Goal: Information Seeking & Learning: Check status

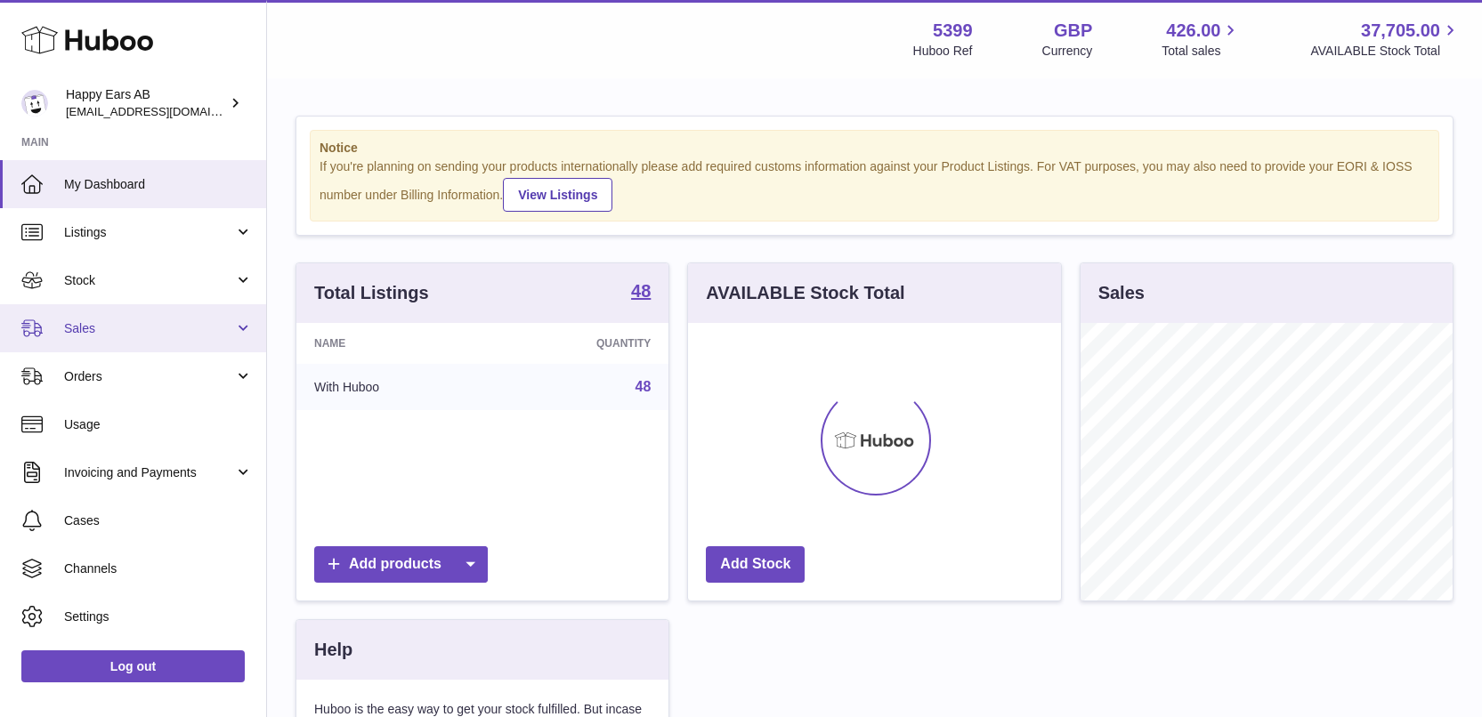
scroll to position [278, 373]
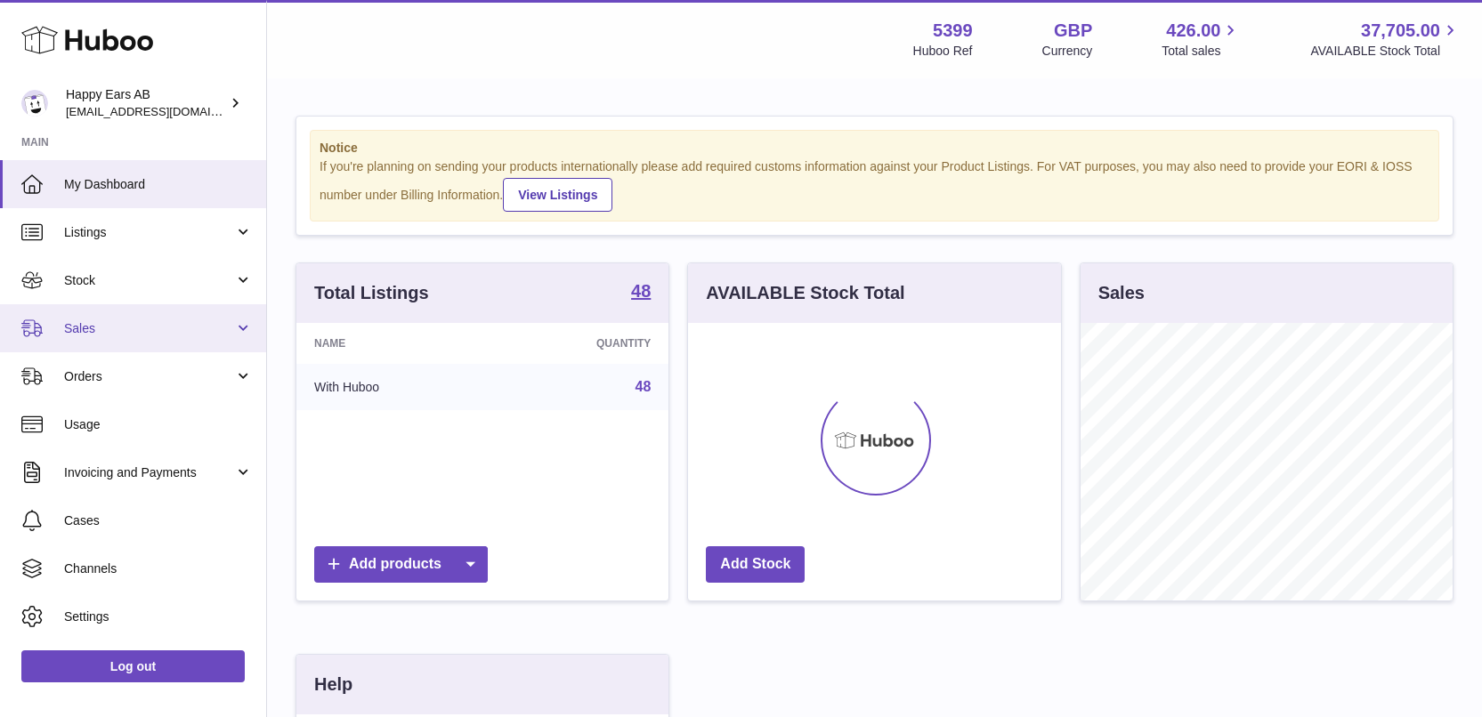
click at [91, 328] on span "Sales" at bounding box center [149, 328] width 170 height 17
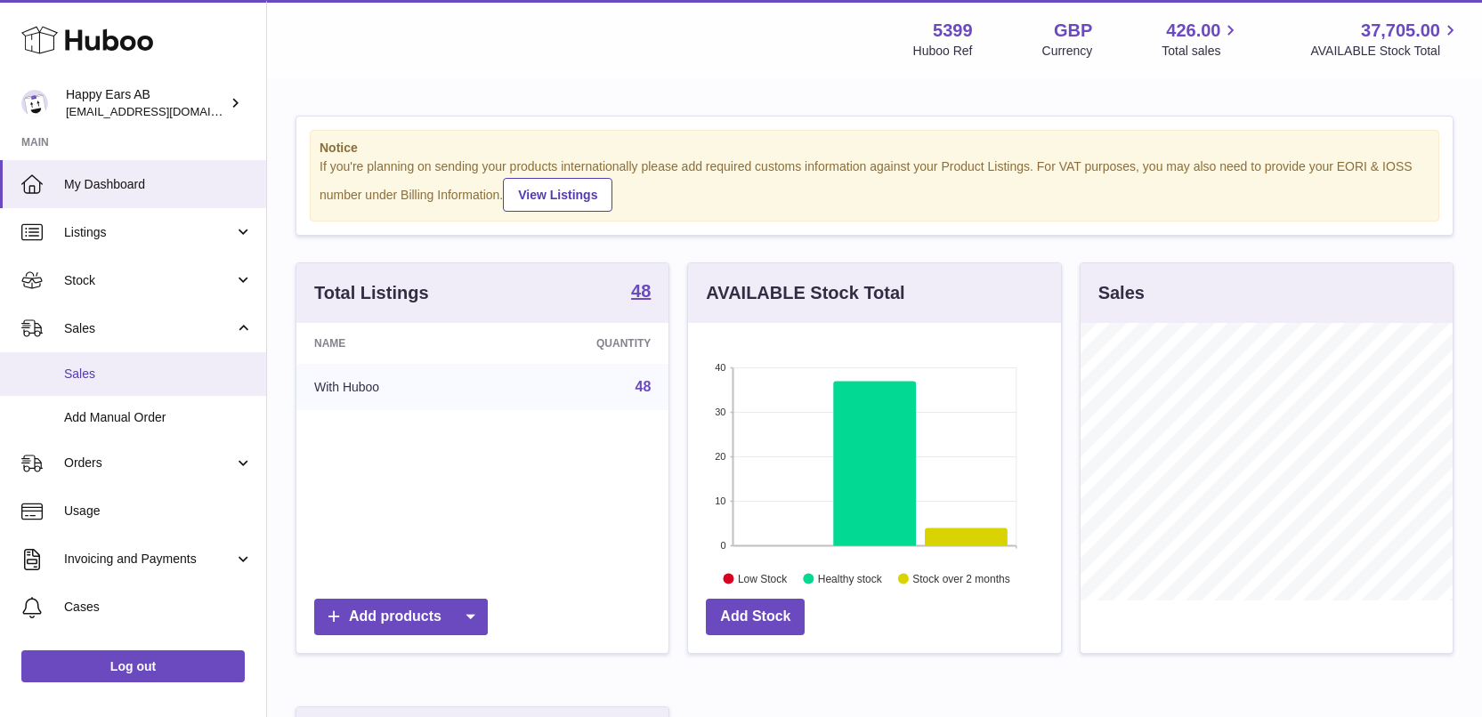
click at [113, 371] on span "Sales" at bounding box center [158, 374] width 189 height 17
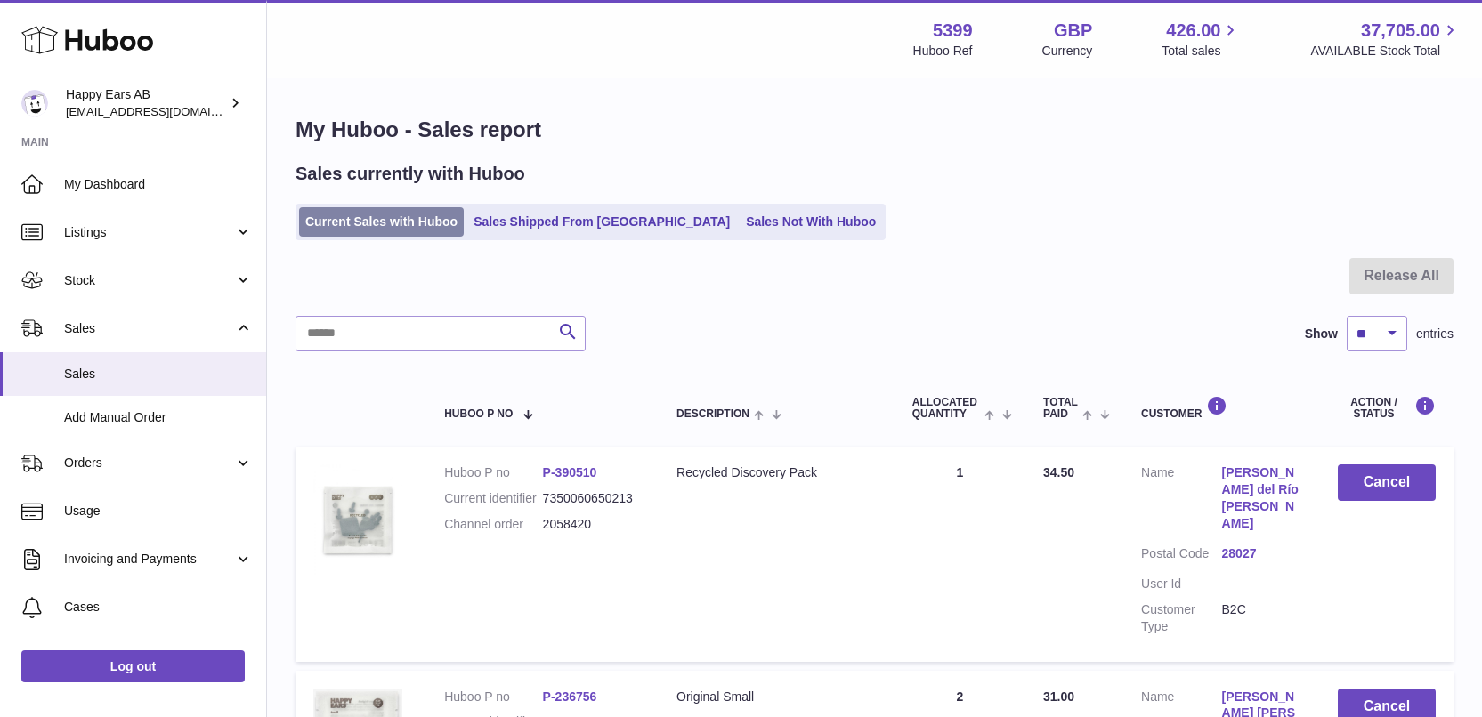
click at [419, 226] on link "Current Sales with Huboo" at bounding box center [381, 221] width 165 height 29
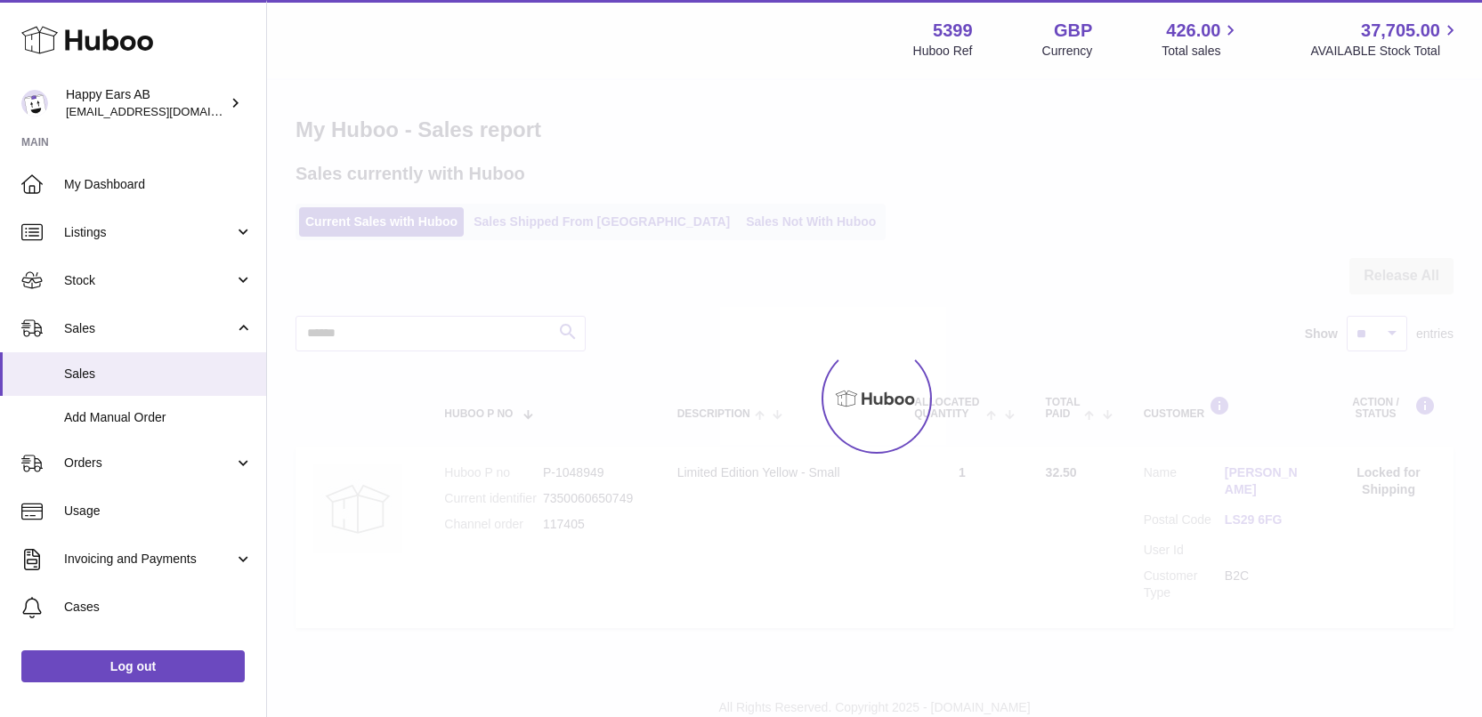
type input "******"
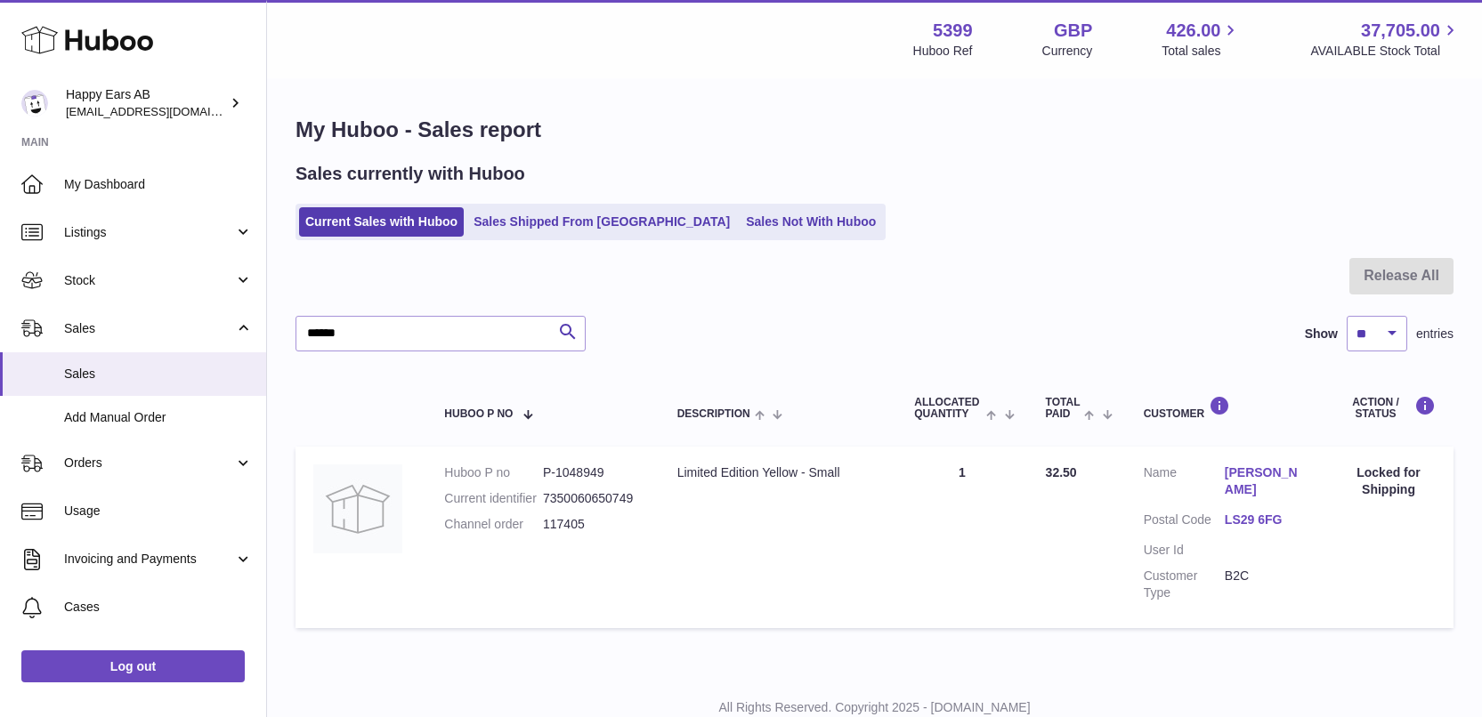
click at [1256, 490] on link "[PERSON_NAME]" at bounding box center [1265, 482] width 81 height 34
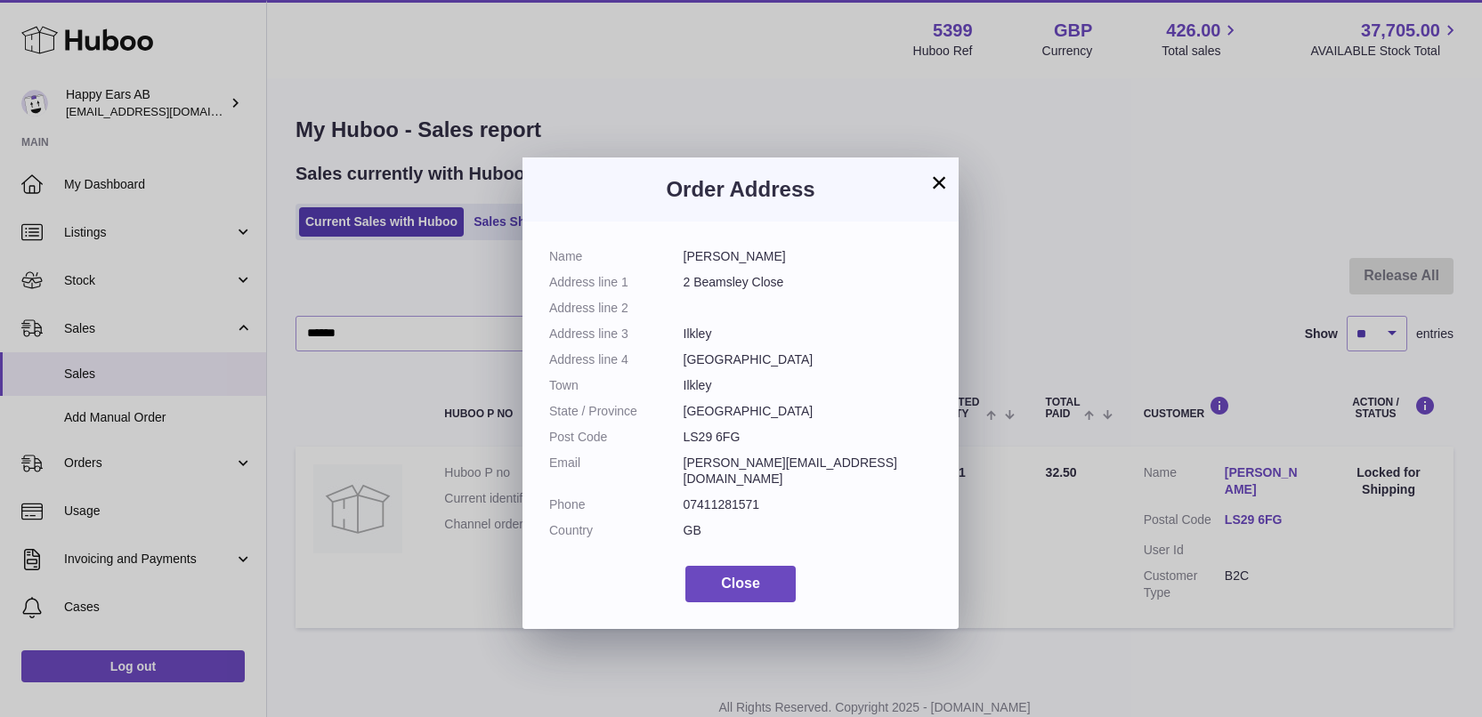
click at [938, 187] on button "×" at bounding box center [938, 182] width 21 height 21
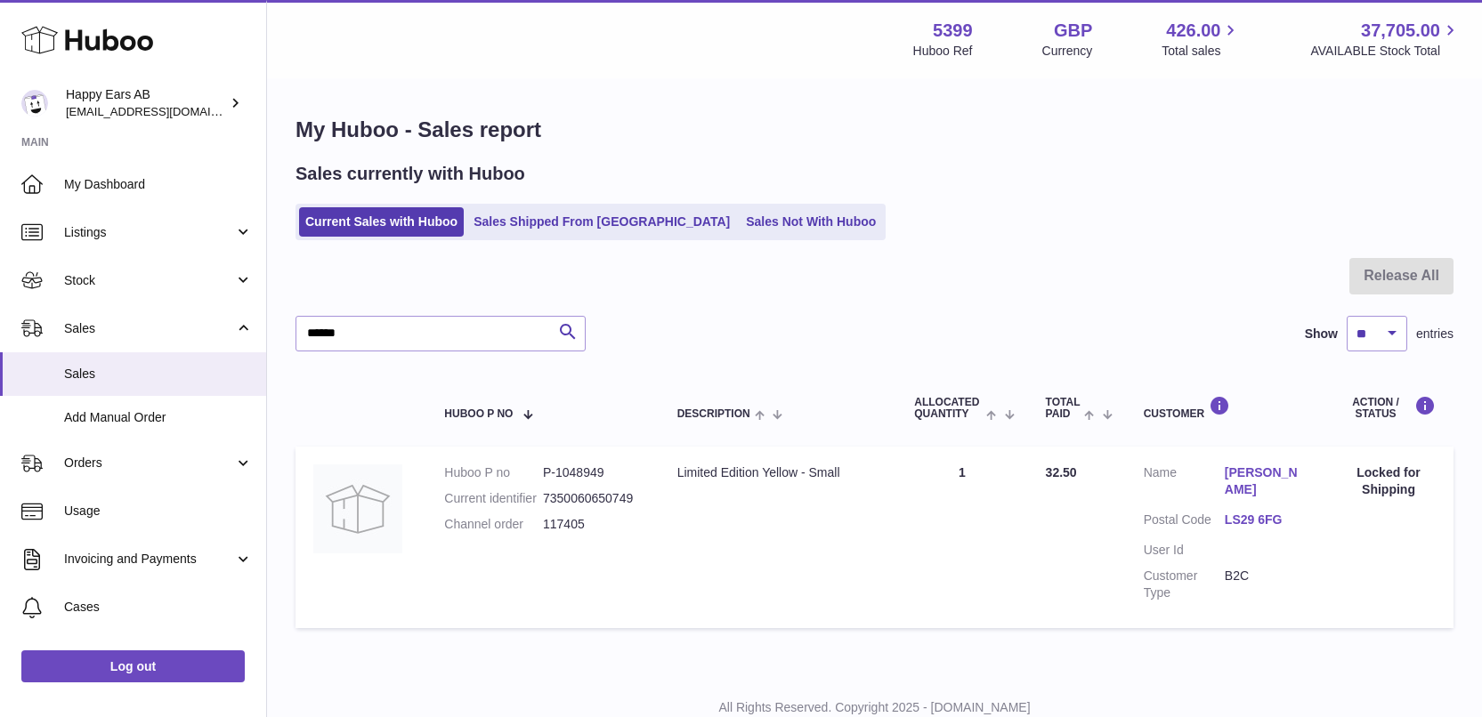
click at [1262, 518] on link "LS29 6FG" at bounding box center [1265, 520] width 81 height 17
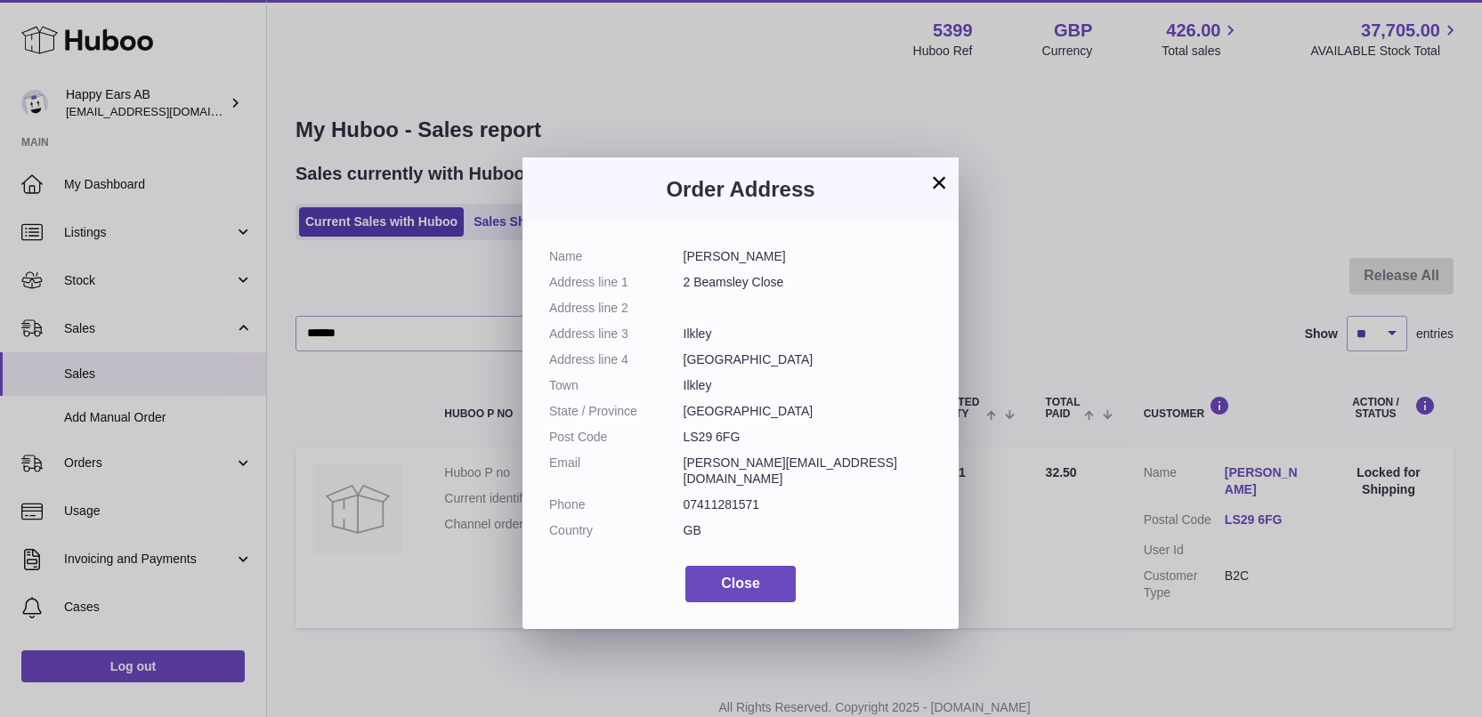
click at [942, 188] on button "×" at bounding box center [938, 182] width 21 height 21
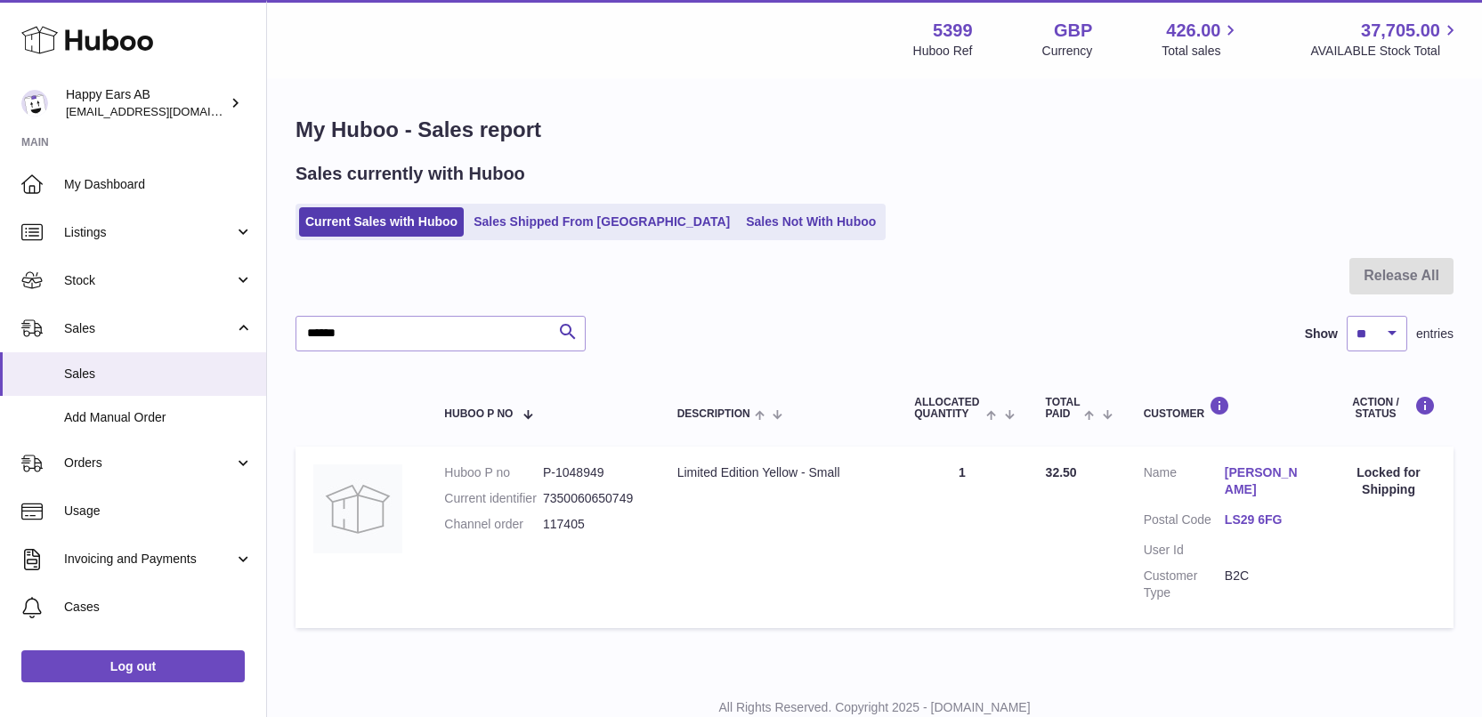
click at [1240, 487] on link "[PERSON_NAME]" at bounding box center [1265, 482] width 81 height 34
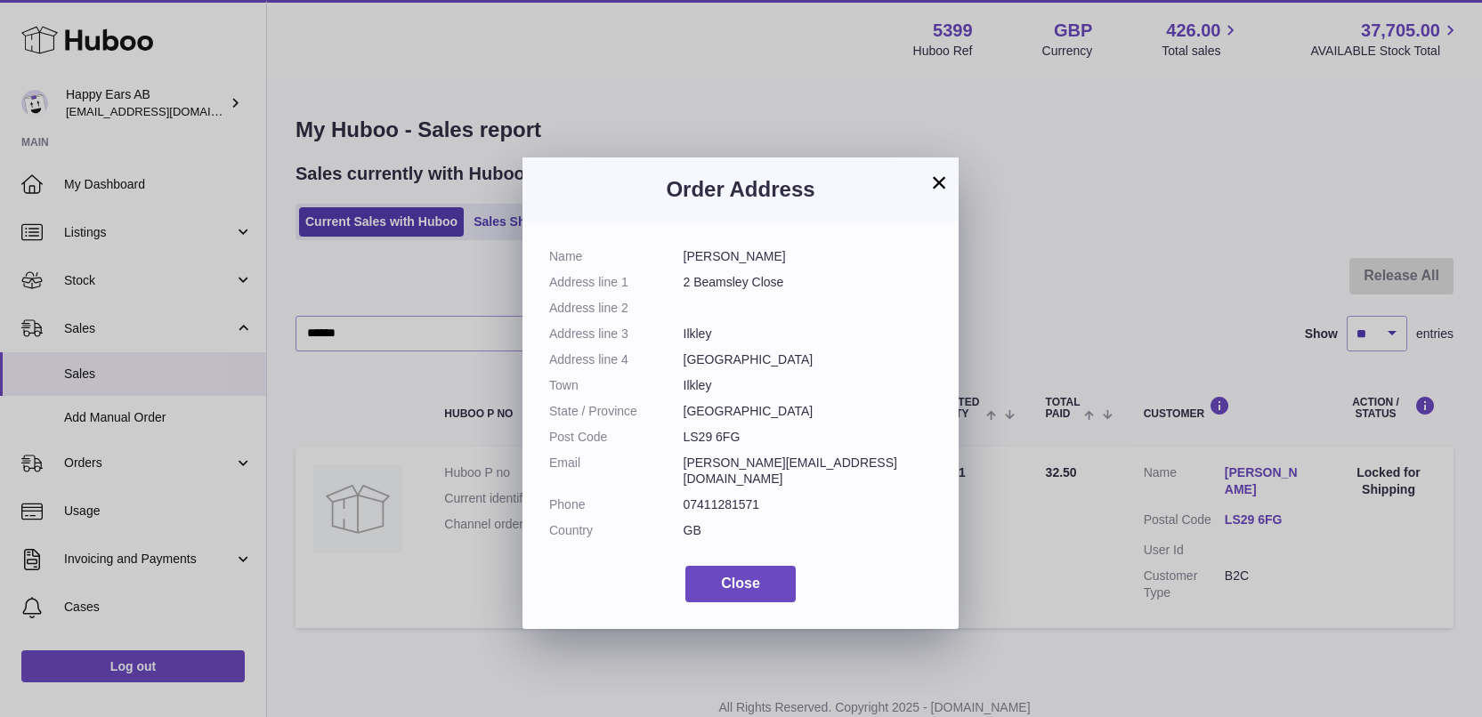
click at [943, 178] on button "×" at bounding box center [938, 182] width 21 height 21
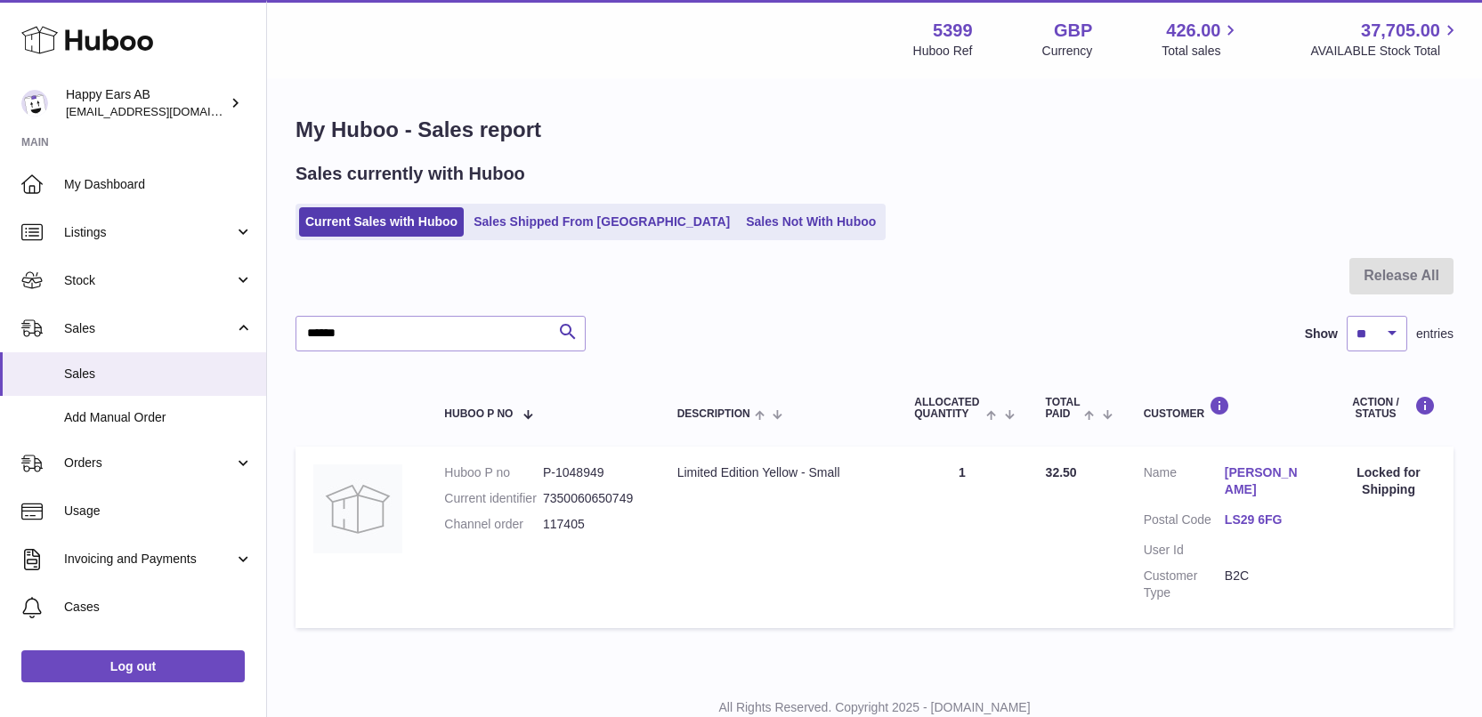
scroll to position [61, 0]
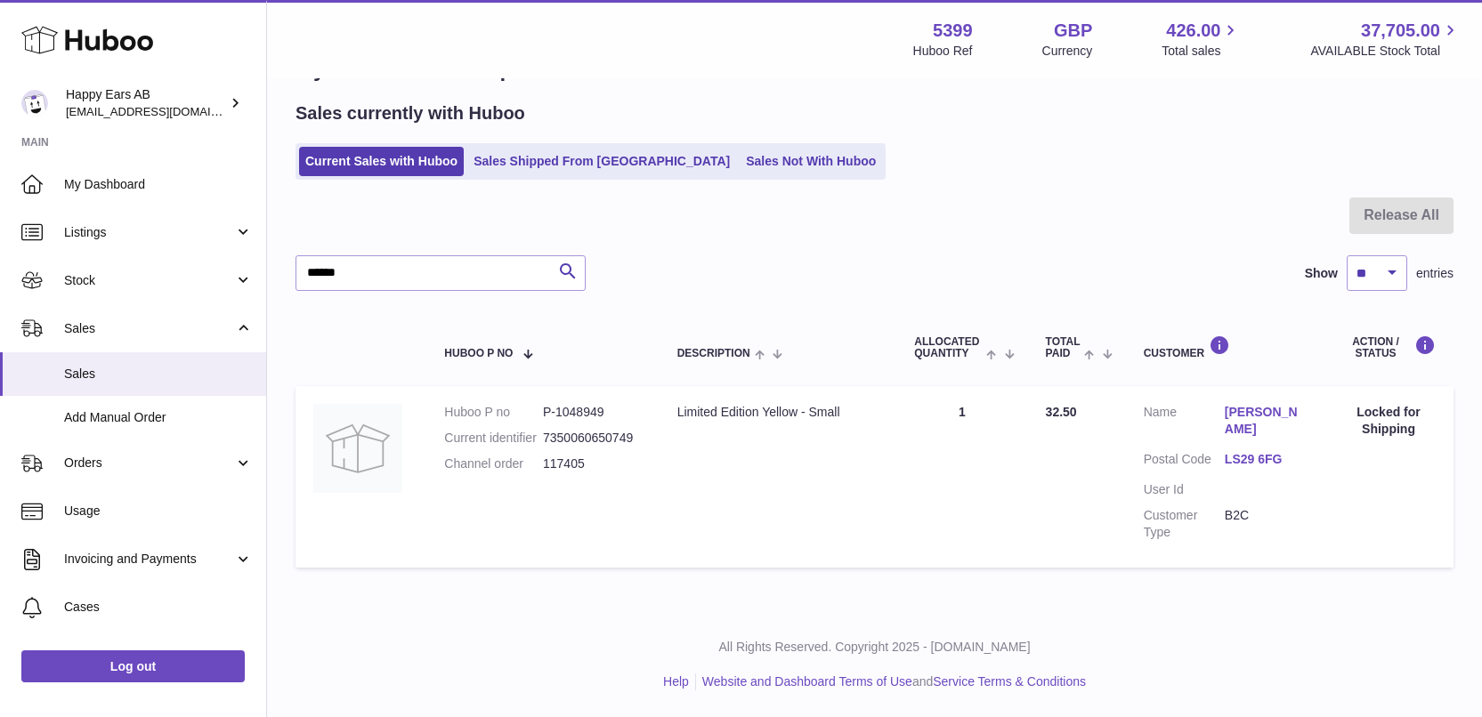
click at [1253, 422] on link "[PERSON_NAME]" at bounding box center [1265, 421] width 81 height 34
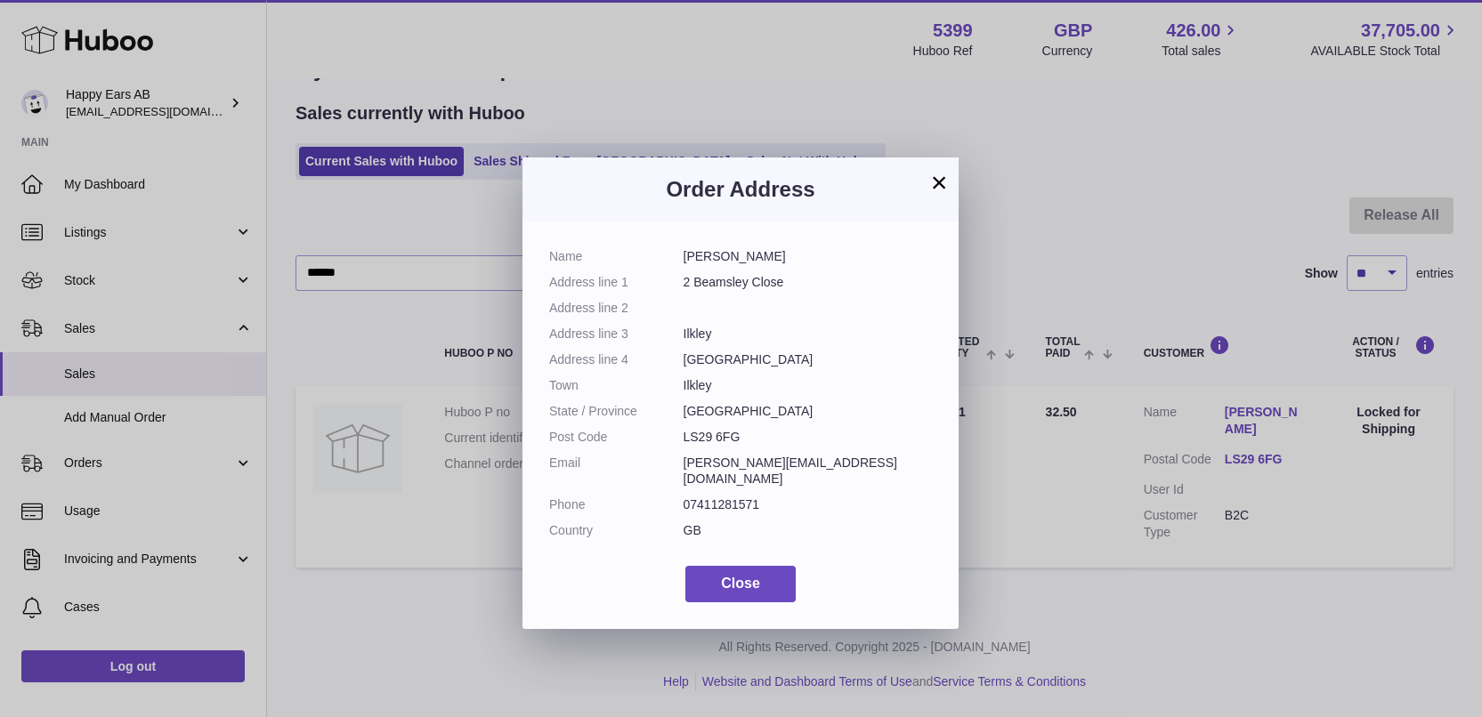
click at [935, 180] on button "×" at bounding box center [938, 182] width 21 height 21
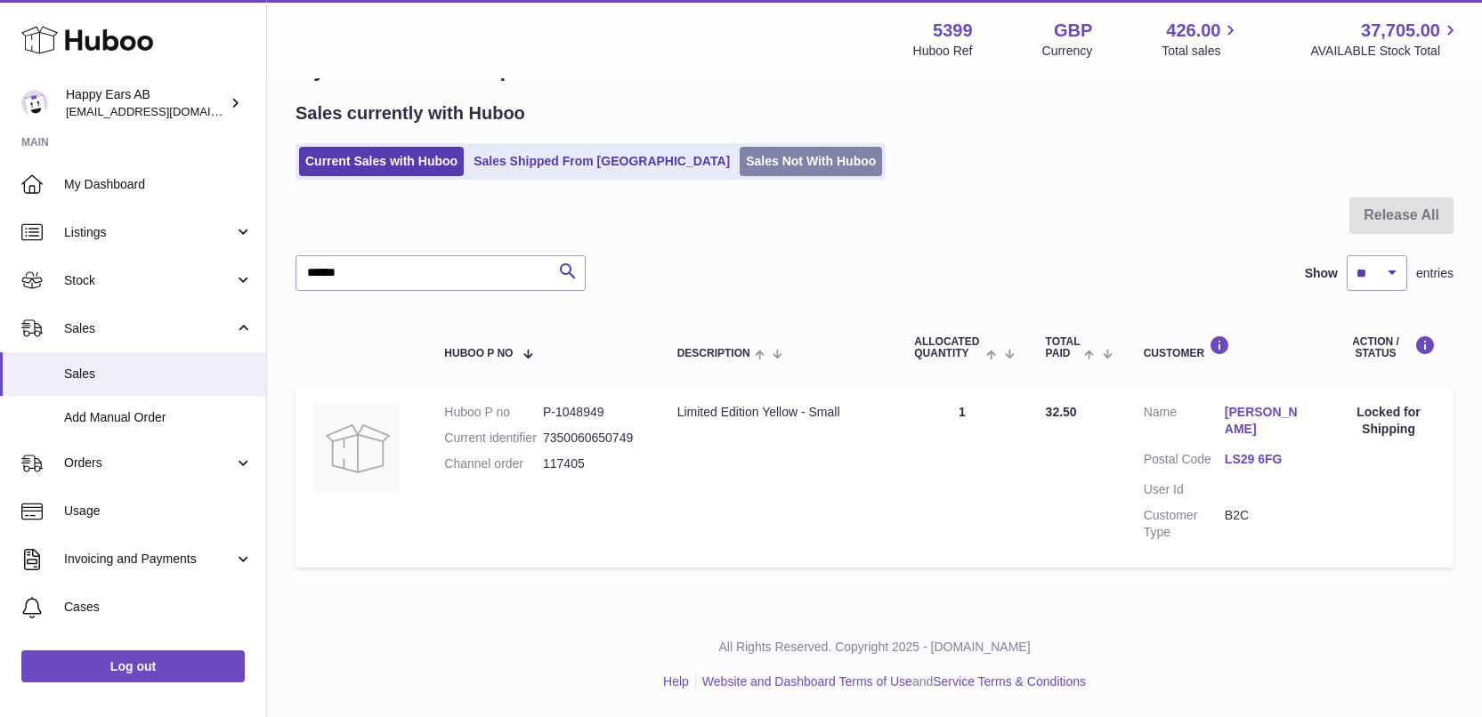
click at [743, 158] on link "Sales Not With Huboo" at bounding box center [811, 161] width 142 height 29
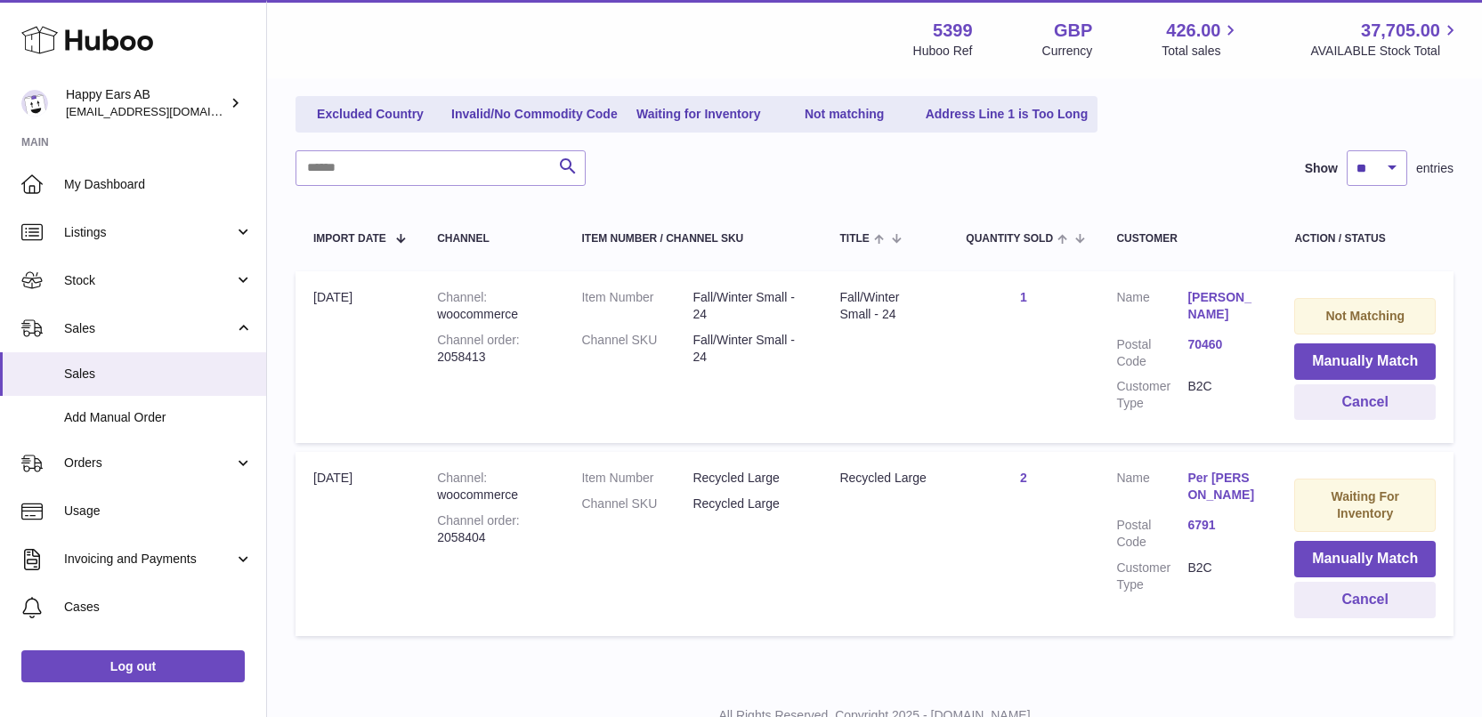
scroll to position [271, 0]
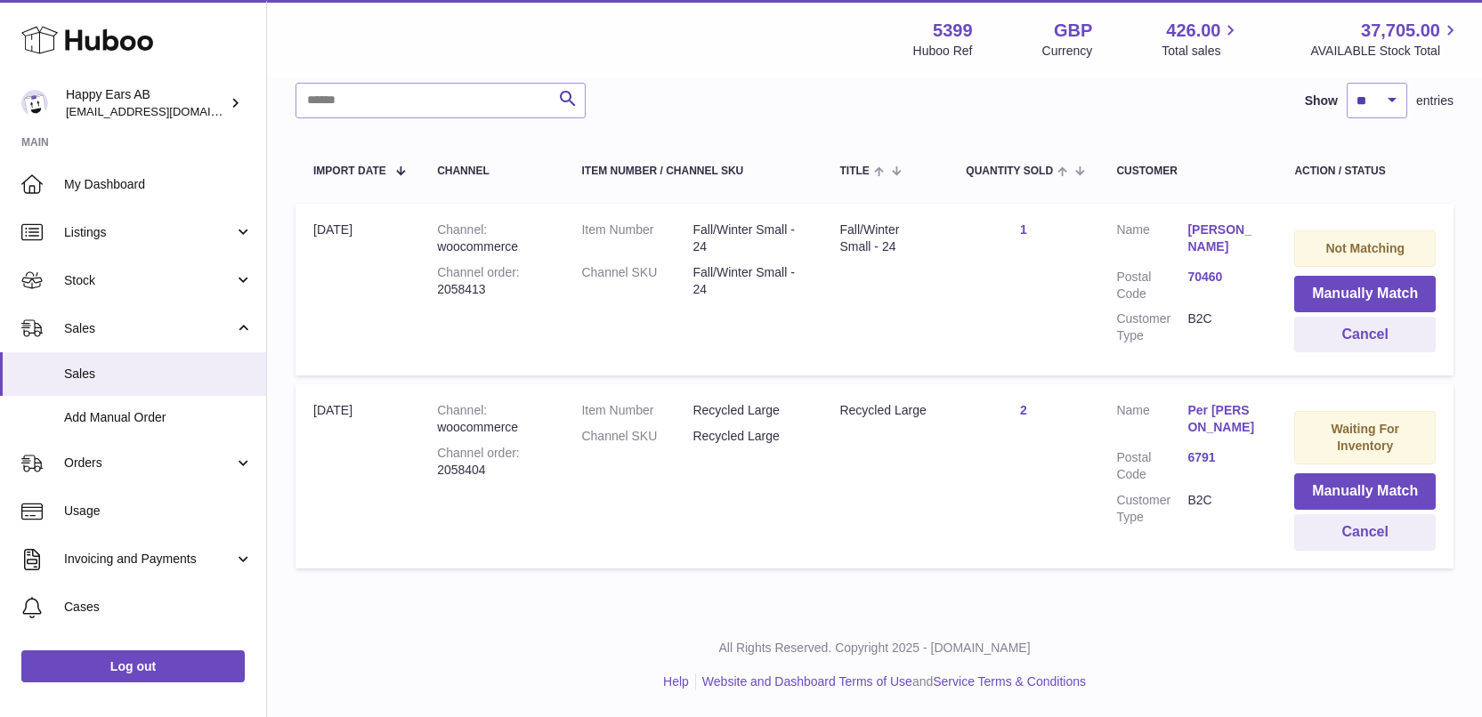
click at [1214, 426] on link "Per Ola Hesland Engen" at bounding box center [1222, 419] width 71 height 34
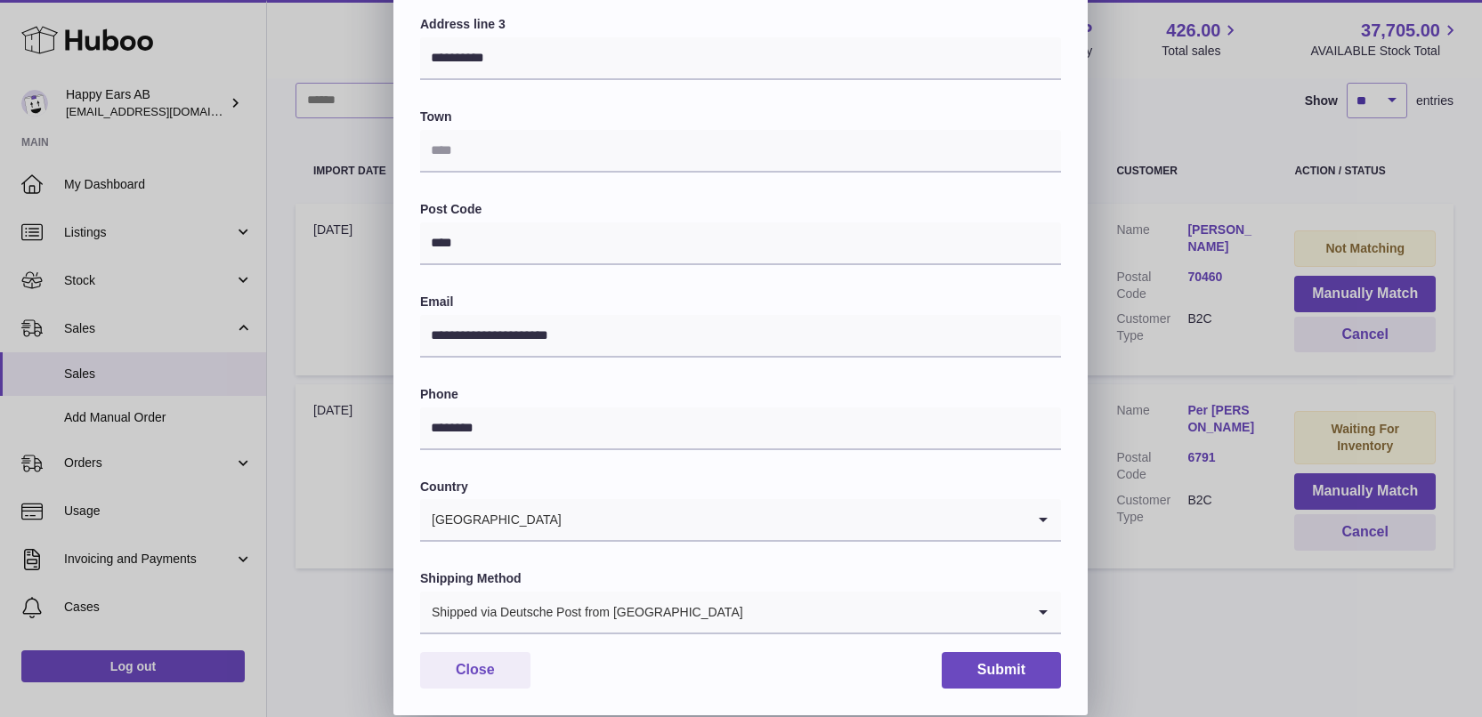
scroll to position [0, 0]
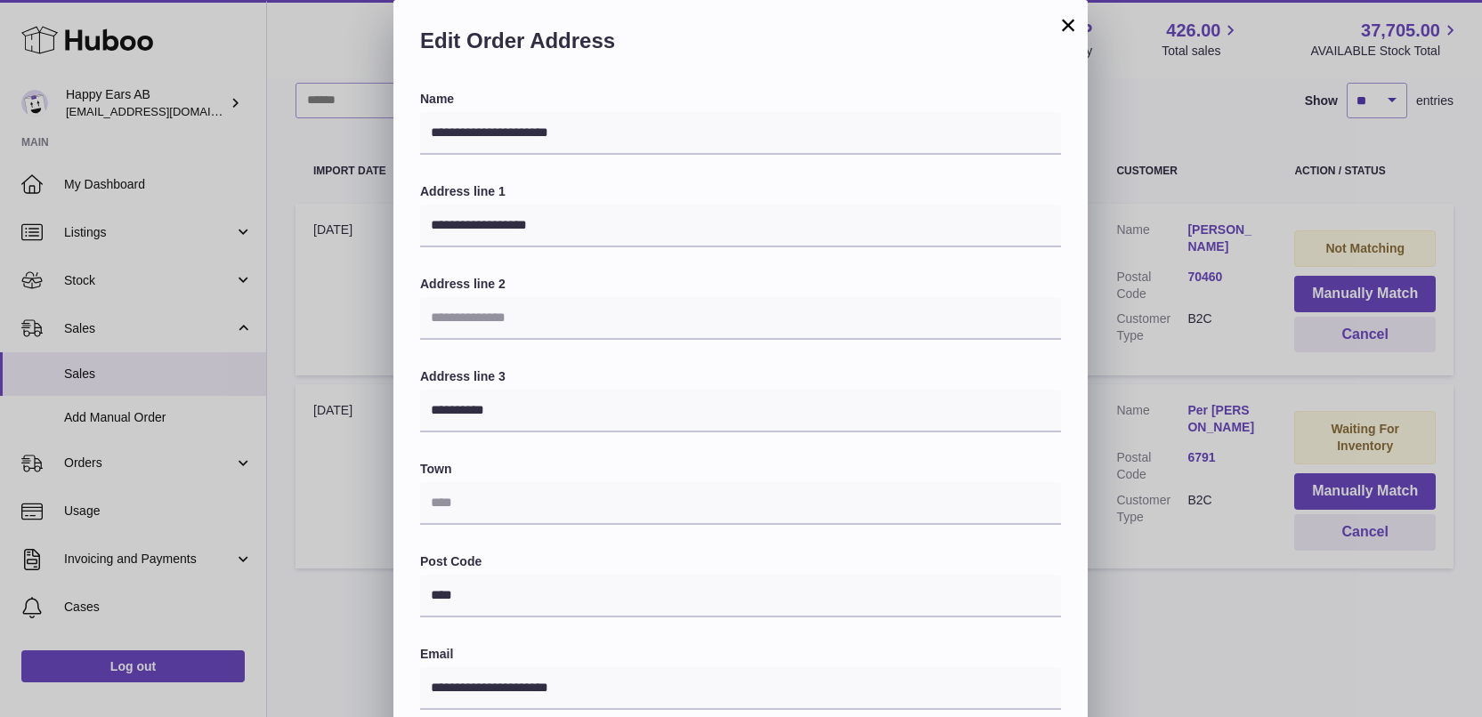
click at [1068, 27] on button "×" at bounding box center [1067, 24] width 21 height 21
